Goal: Task Accomplishment & Management: Manage account settings

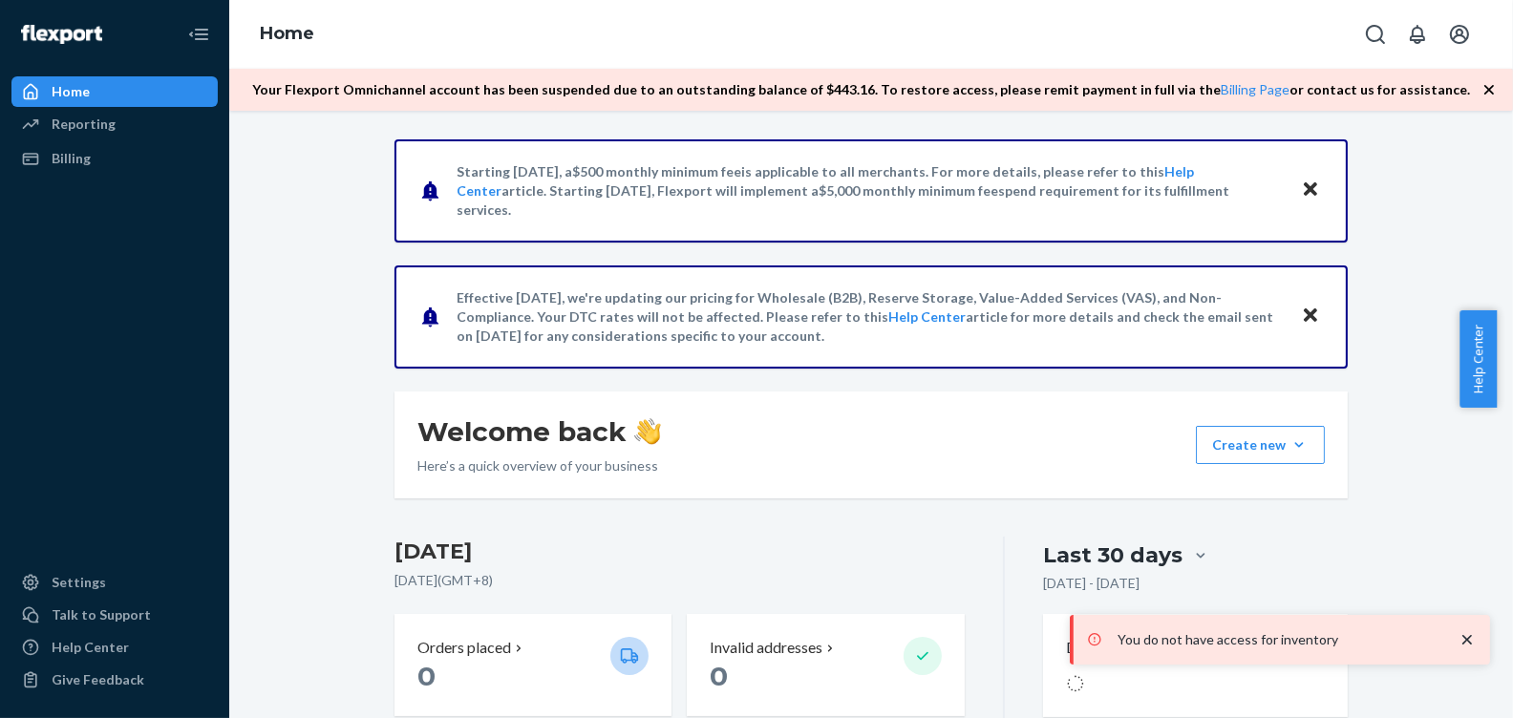
click at [1466, 636] on icon "close toast" at bounding box center [1466, 639] width 19 height 19
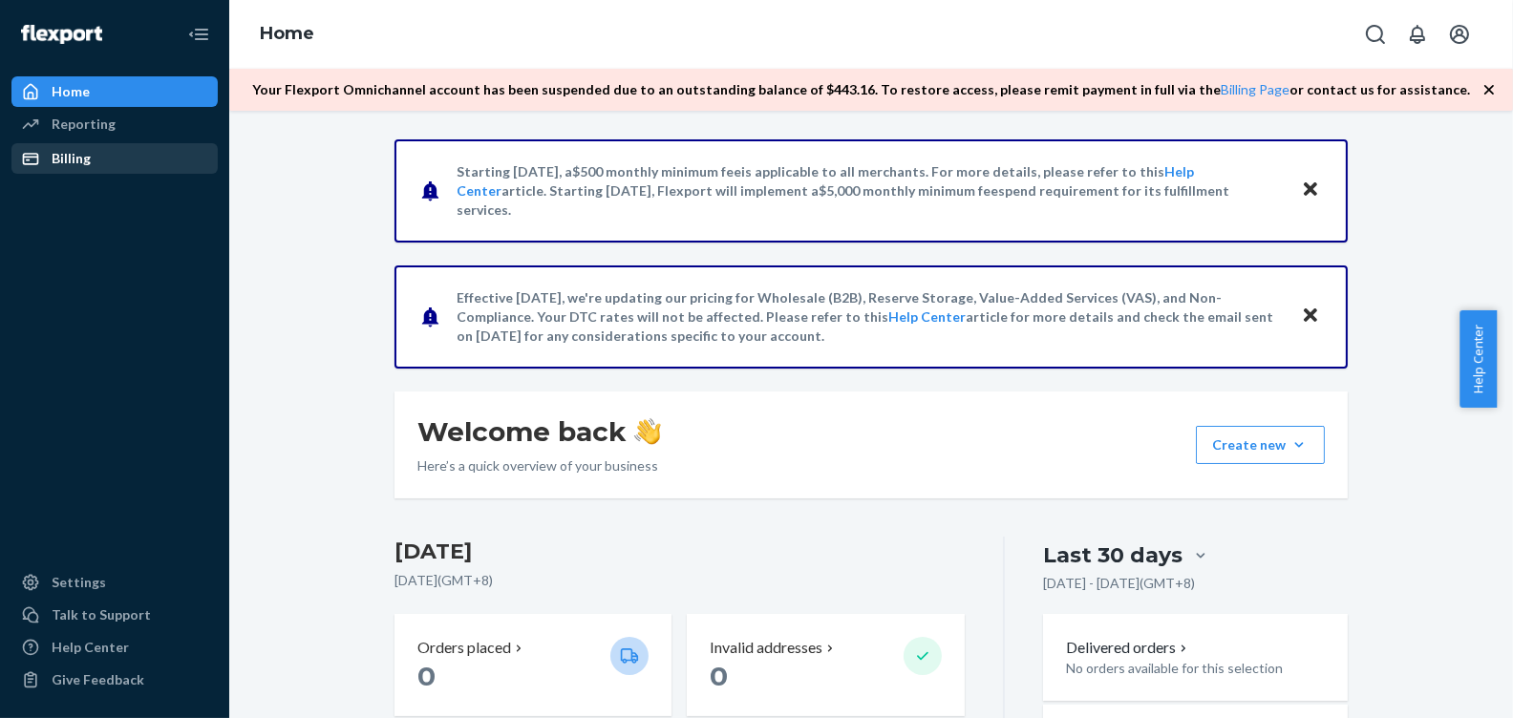
click at [114, 155] on div "Billing" at bounding box center [114, 158] width 202 height 27
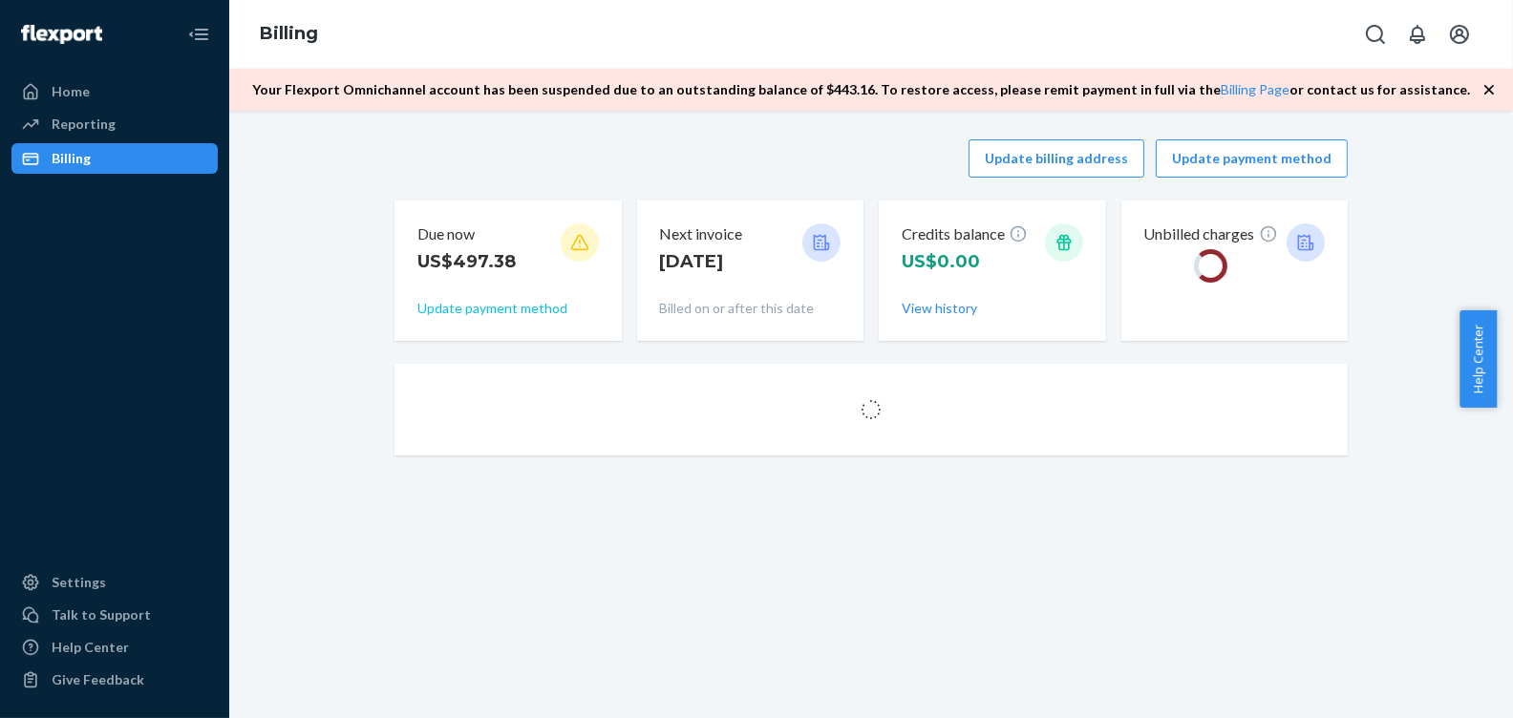
click at [471, 302] on button "Update payment method" at bounding box center [492, 308] width 150 height 19
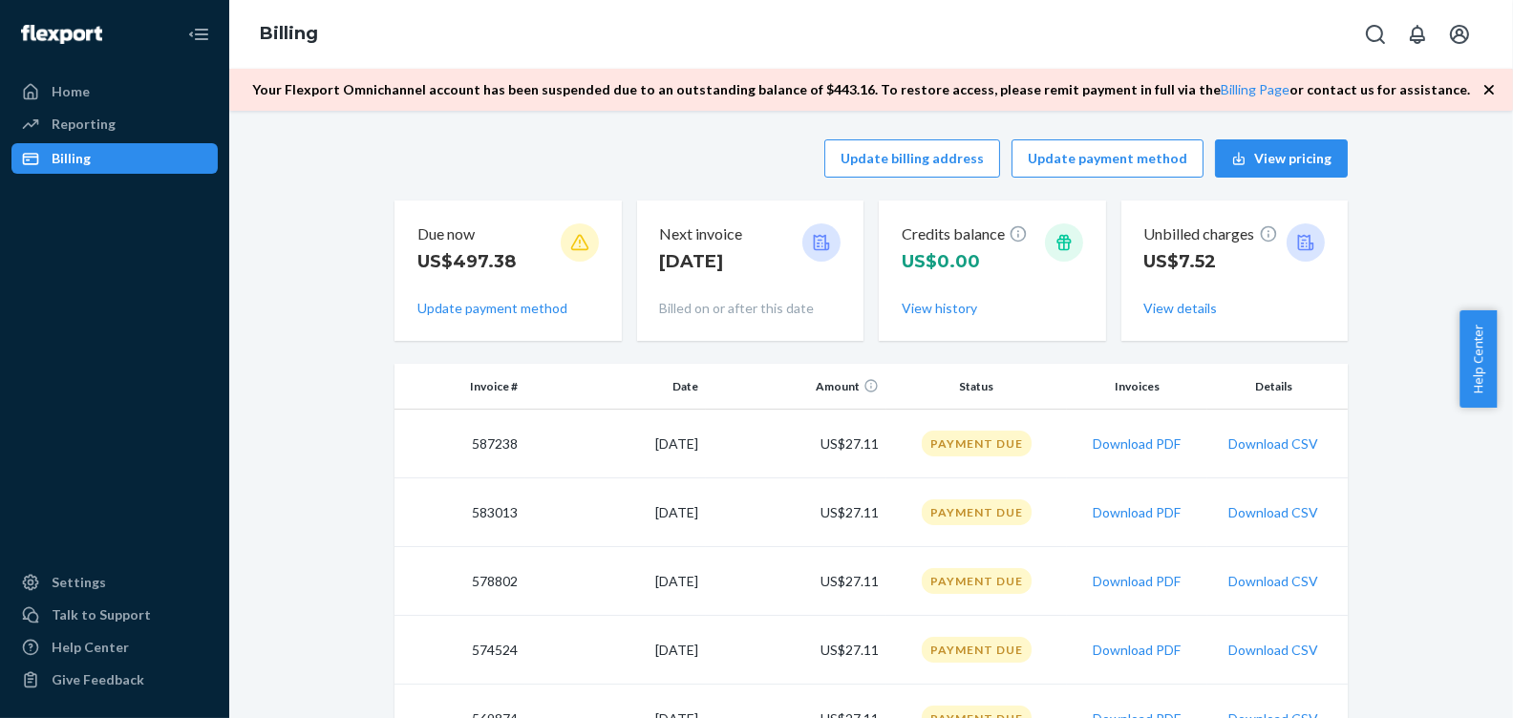
click at [507, 295] on div "Due now US$497.38 Update payment method" at bounding box center [507, 271] width 181 height 110
click at [1111, 160] on button "Update payment method" at bounding box center [1107, 158] width 192 height 38
click at [1124, 161] on button "Update payment method" at bounding box center [1107, 158] width 192 height 38
click at [1125, 161] on button "Update payment method" at bounding box center [1107, 158] width 192 height 38
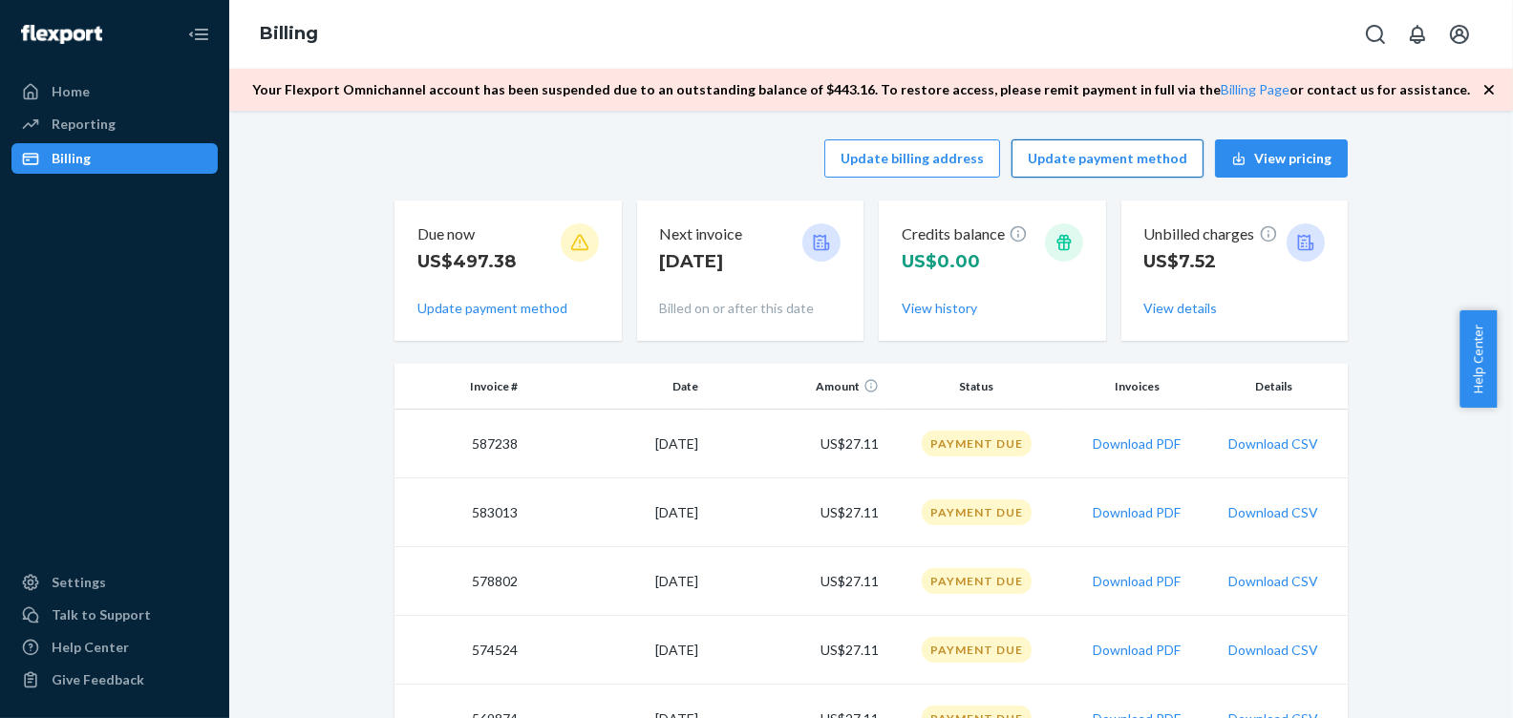
click at [1136, 161] on button "Update payment method" at bounding box center [1107, 158] width 192 height 38
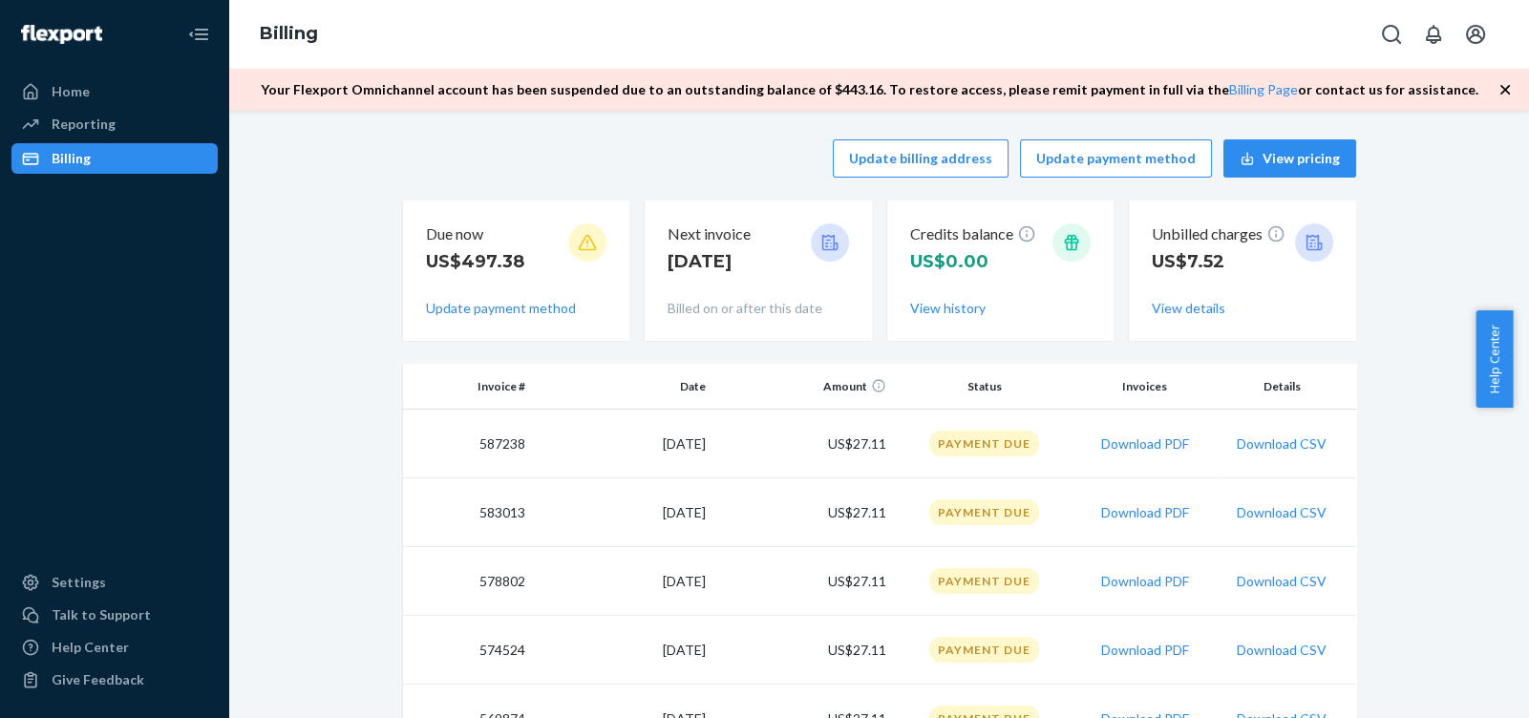
click at [1152, 258] on p "US$7.52" at bounding box center [1219, 261] width 134 height 25
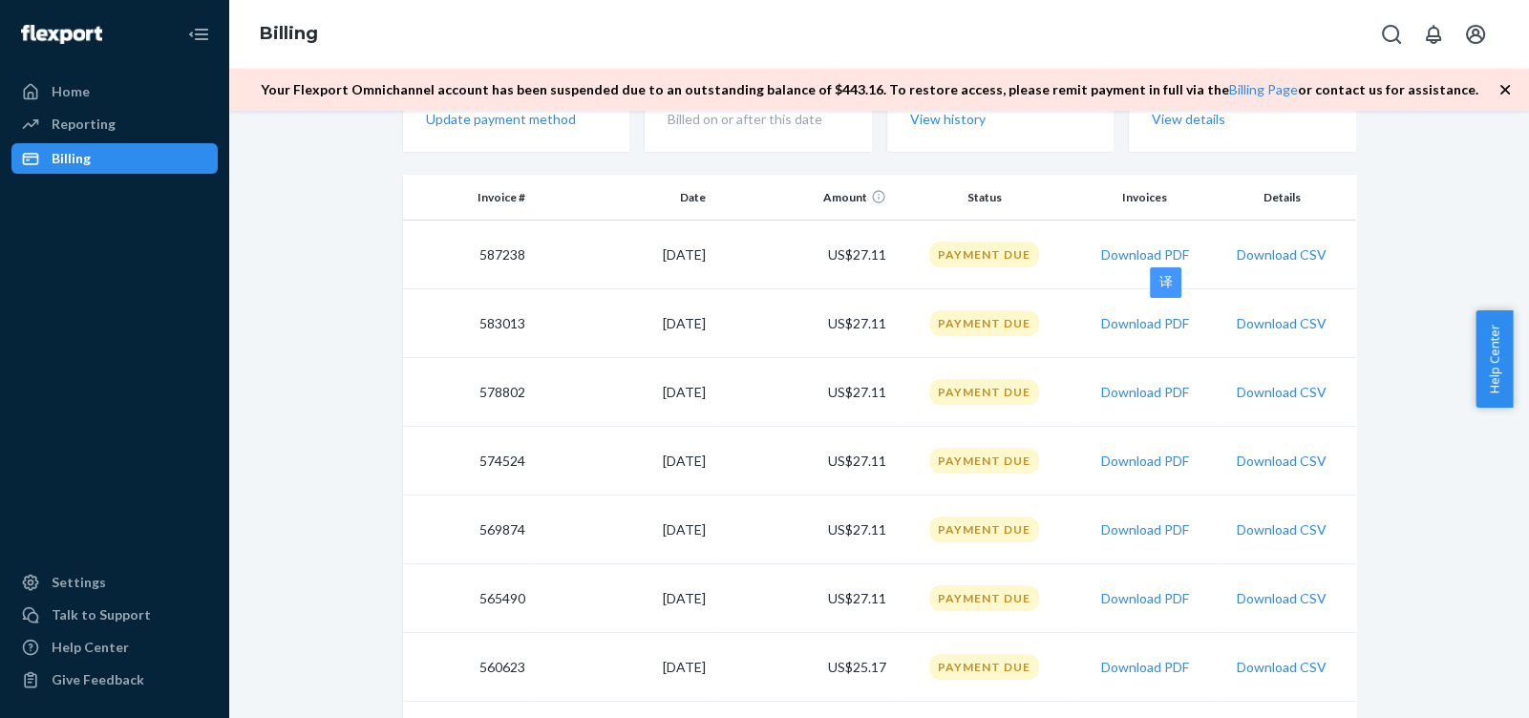
scroll to position [190, 0]
click at [639, 405] on td "[DATE]" at bounding box center [623, 391] width 181 height 69
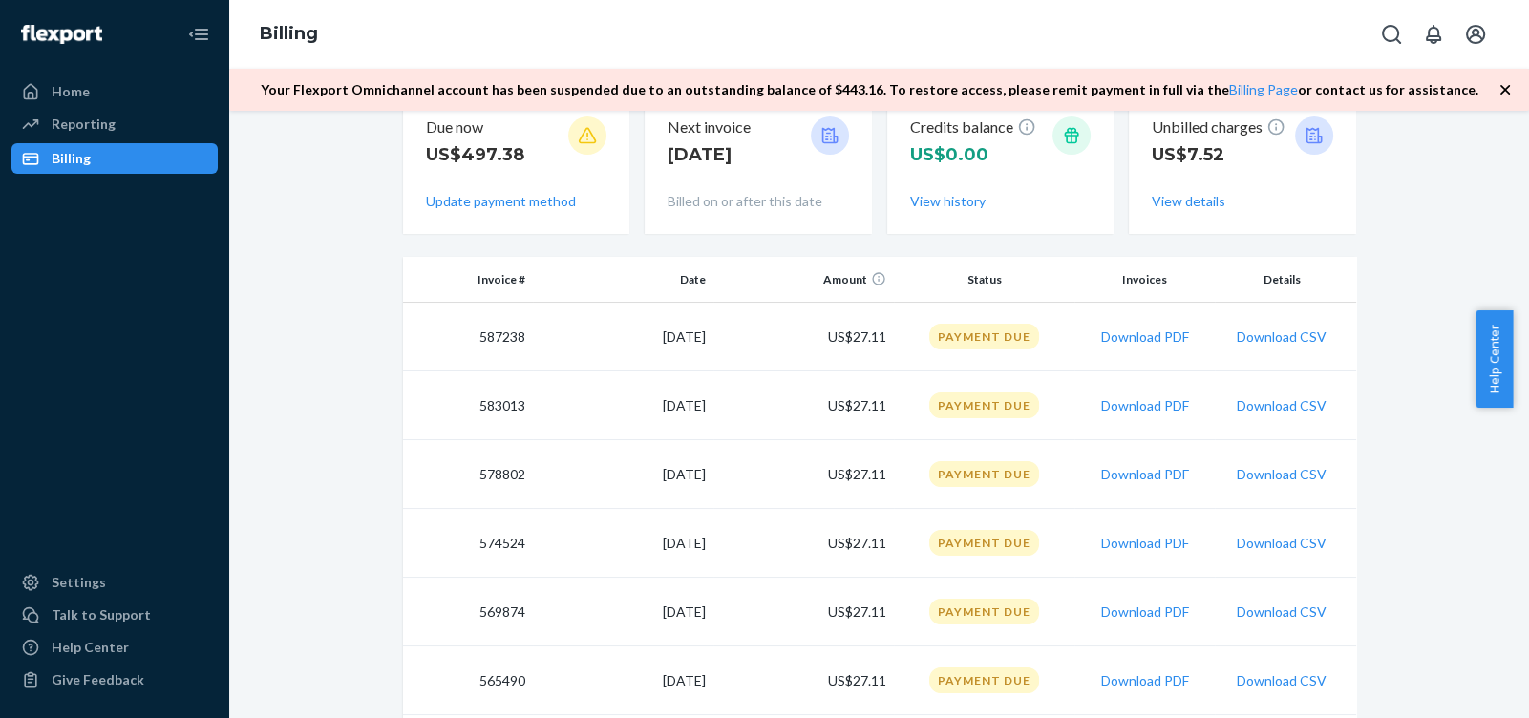
scroll to position [0, 0]
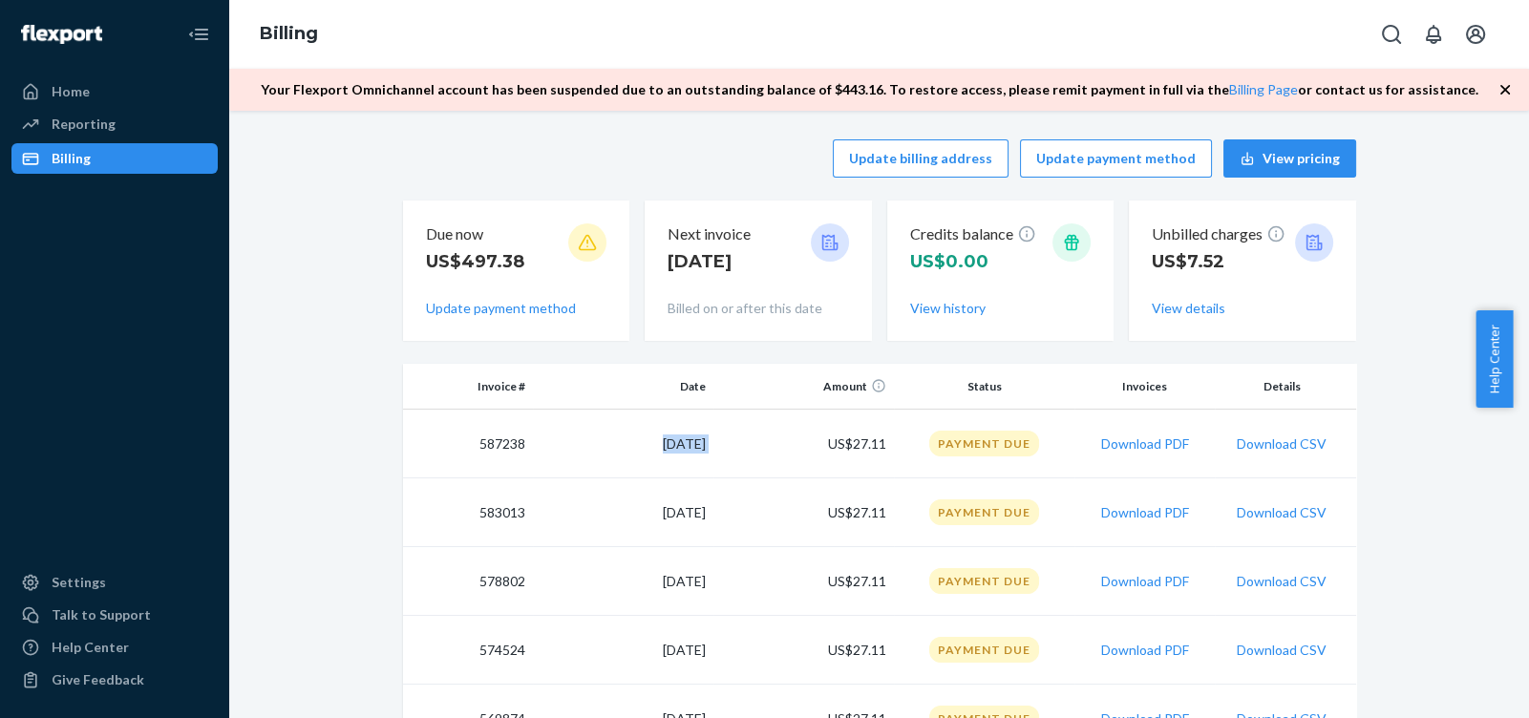
drag, startPoint x: 603, startPoint y: 433, endPoint x: 726, endPoint y: 445, distance: 123.8
click at [726, 445] on tr "587238 [DATE] US$27.11 Payment Due Download PDF Download CSV" at bounding box center [879, 444] width 953 height 69
click at [609, 448] on td "[DATE]" at bounding box center [623, 444] width 181 height 69
click at [630, 438] on td "[DATE]" at bounding box center [623, 444] width 181 height 69
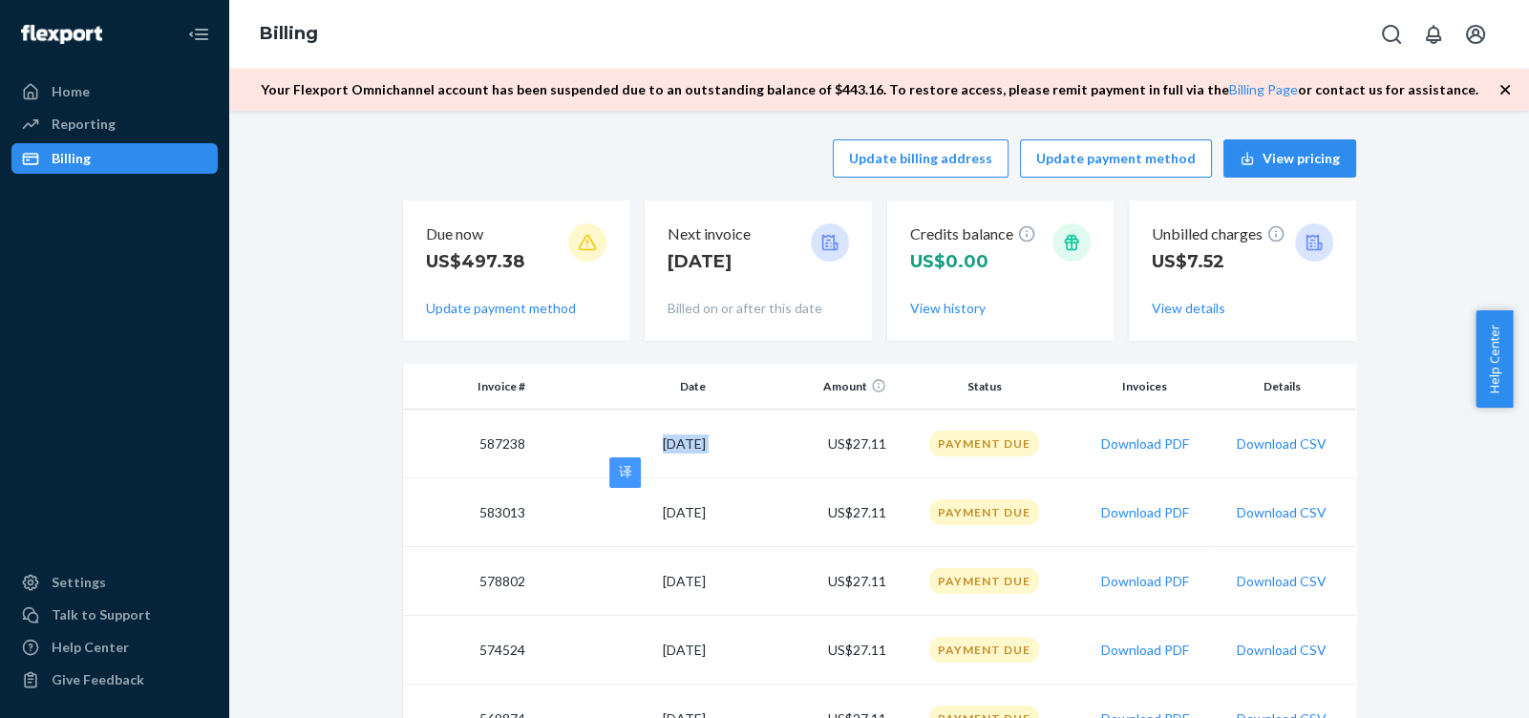
click at [630, 438] on td "[DATE]" at bounding box center [623, 444] width 181 height 69
click at [631, 421] on td "[DATE]" at bounding box center [623, 444] width 181 height 69
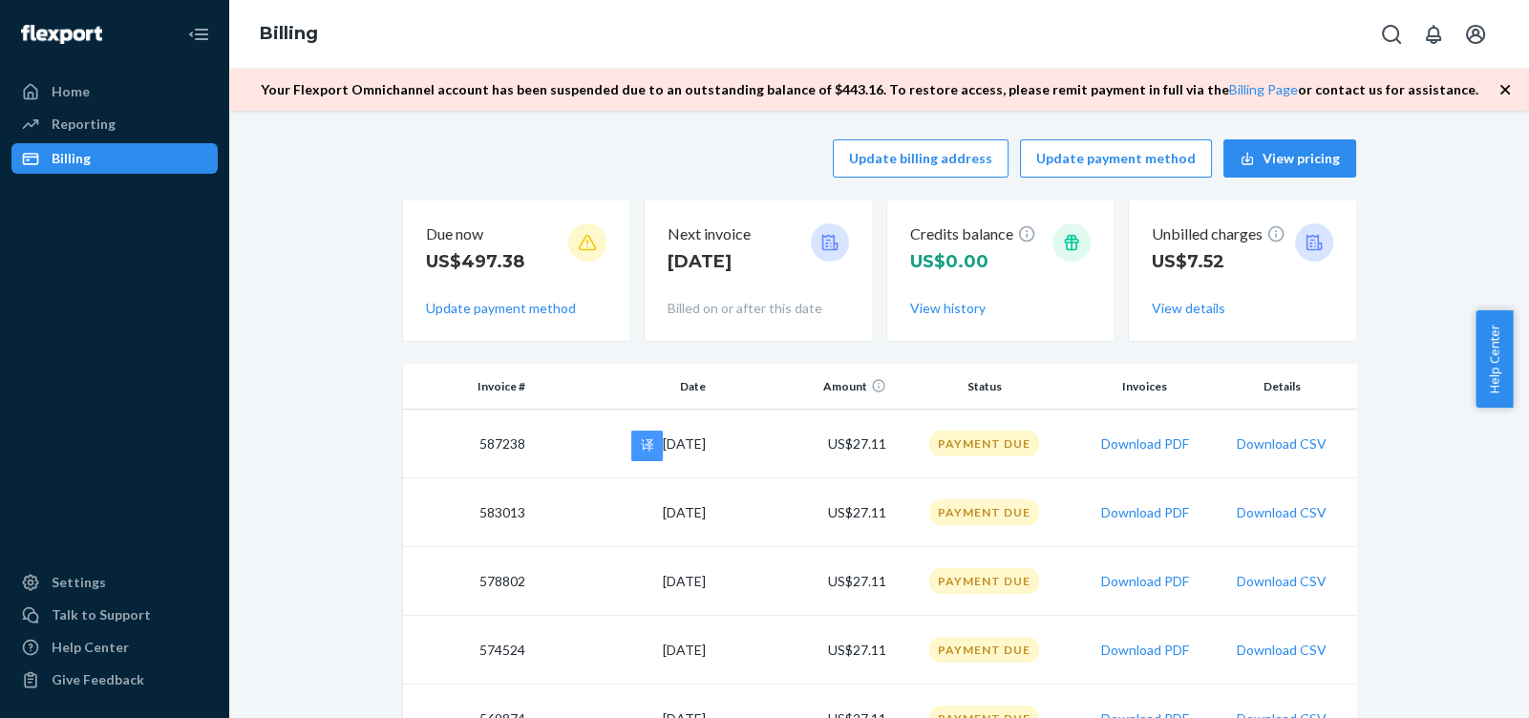
drag, startPoint x: 521, startPoint y: 304, endPoint x: 764, endPoint y: 405, distance: 263.7
click at [521, 306] on button "Update payment method" at bounding box center [501, 308] width 150 height 19
